Goal: Find specific page/section: Find specific page/section

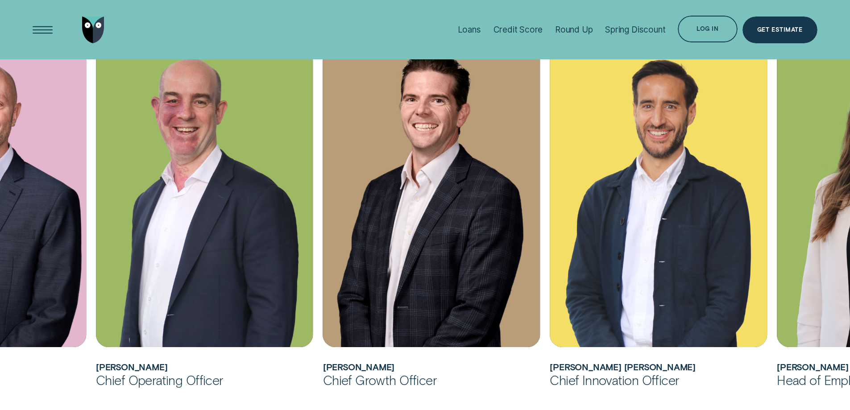
click at [591, 363] on h2 "[PERSON_NAME] [PERSON_NAME]" at bounding box center [658, 367] width 217 height 10
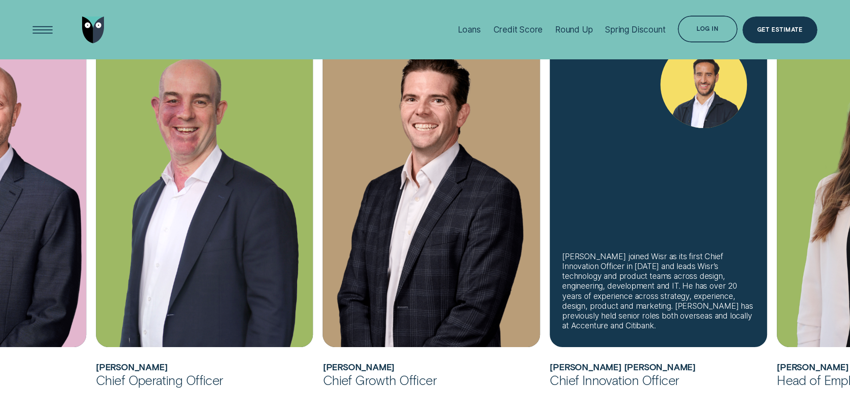
click at [661, 328] on div "[PERSON_NAME] joined Wisr as its first Chief Innovation Officer in [DATE] and l…" at bounding box center [658, 291] width 192 height 79
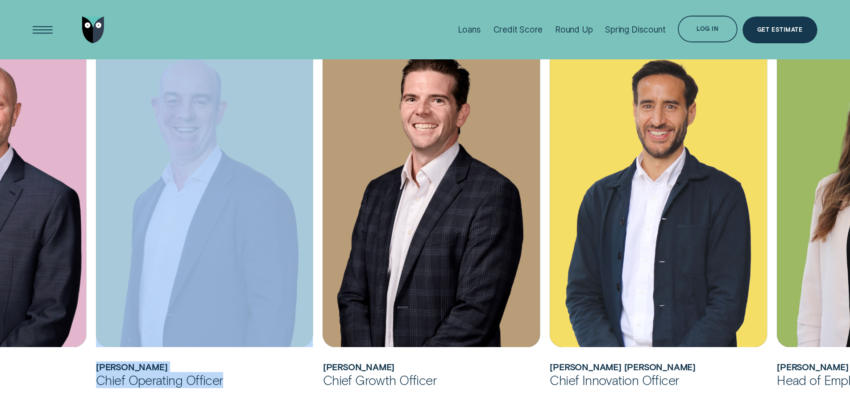
drag, startPoint x: 60, startPoint y: 377, endPoint x: 245, endPoint y: 376, distance: 184.8
click at [248, 380] on ul "[PERSON_NAME] joined Wisr as its Chief Financial Officer in [DATE] before being…" at bounding box center [34, 212] width 795 height 383
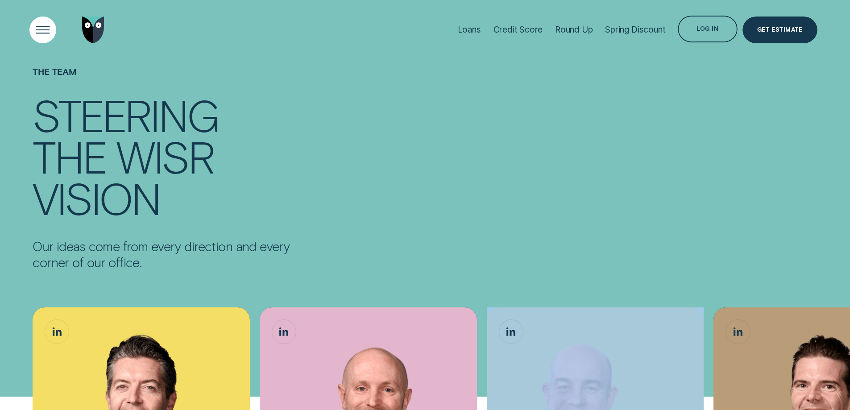
click at [36, 31] on div "Open Menu" at bounding box center [43, 30] width 38 height 38
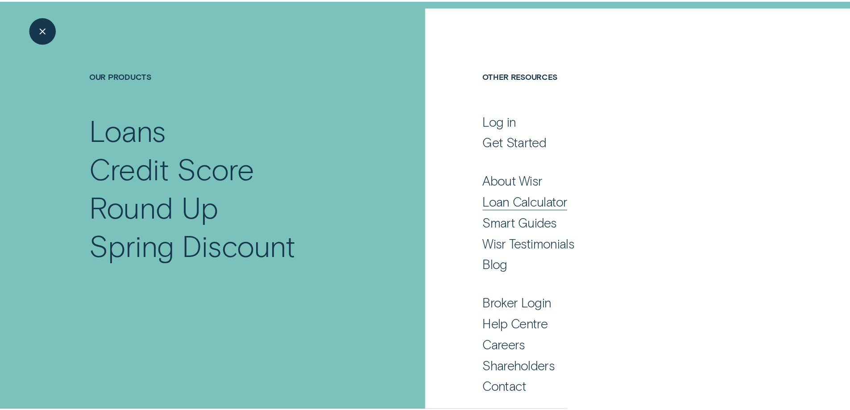
scroll to position [55, 0]
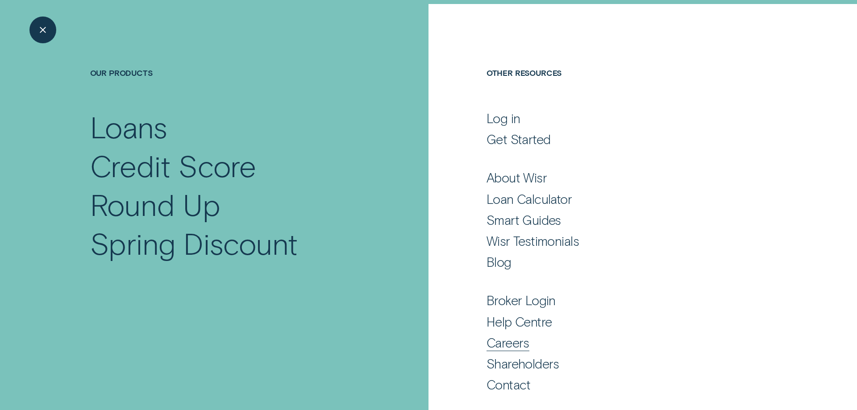
click at [510, 339] on div "Careers" at bounding box center [508, 343] width 43 height 16
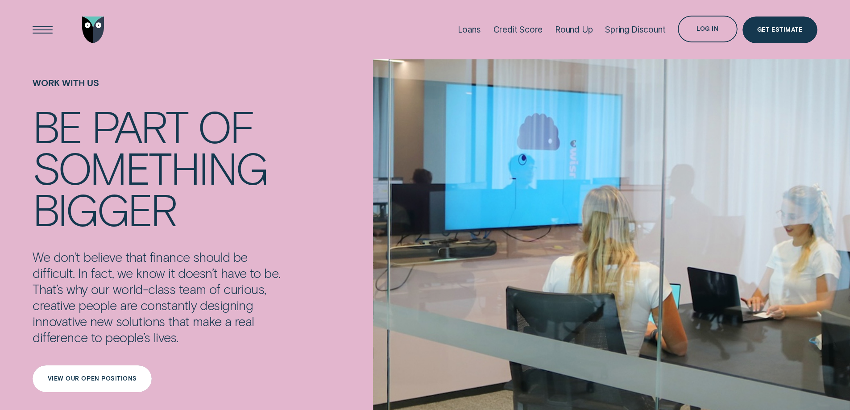
click at [97, 376] on div "View our open positions" at bounding box center [92, 378] width 89 height 5
click at [83, 376] on div "View our open positions" at bounding box center [92, 378] width 89 height 5
